Goal: Check status: Check status

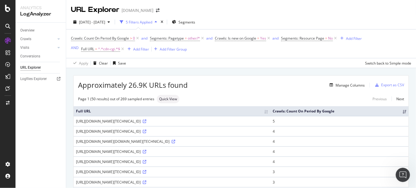
scroll to position [1562, 0]
click at [405, 177] on div "Open Intercom Messenger" at bounding box center [403, 175] width 20 height 20
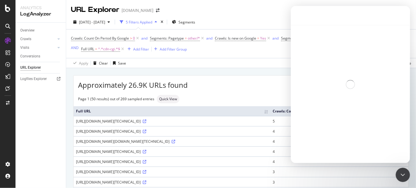
click at [350, 97] on div "Intercom messenger" at bounding box center [350, 84] width 119 height 118
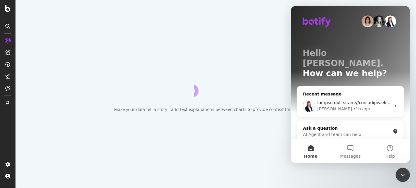
click at [403, 174] on icon "Close Intercom Messenger" at bounding box center [402, 174] width 7 height 7
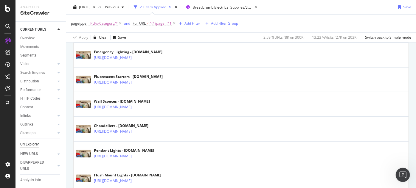
scroll to position [389, 0]
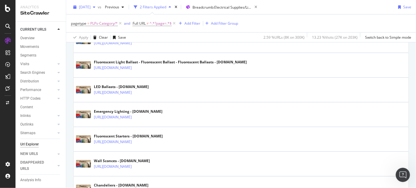
click at [94, 10] on div "[DATE]" at bounding box center [84, 7] width 27 height 9
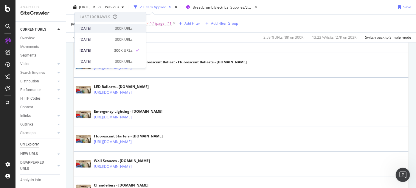
click at [95, 24] on div "[DATE] 300K URLs" at bounding box center [110, 28] width 71 height 9
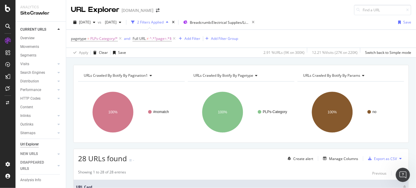
click at [408, 178] on div "Open Intercom Messenger" at bounding box center [403, 175] width 20 height 20
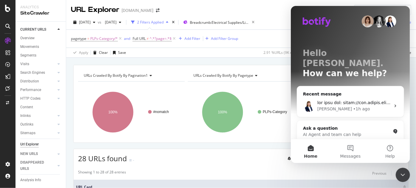
click at [403, 172] on icon "Close Intercom Messenger" at bounding box center [402, 174] width 7 height 7
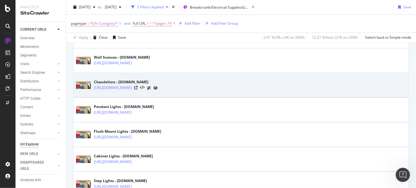
scroll to position [561, 0]
